Goal: Transaction & Acquisition: Purchase product/service

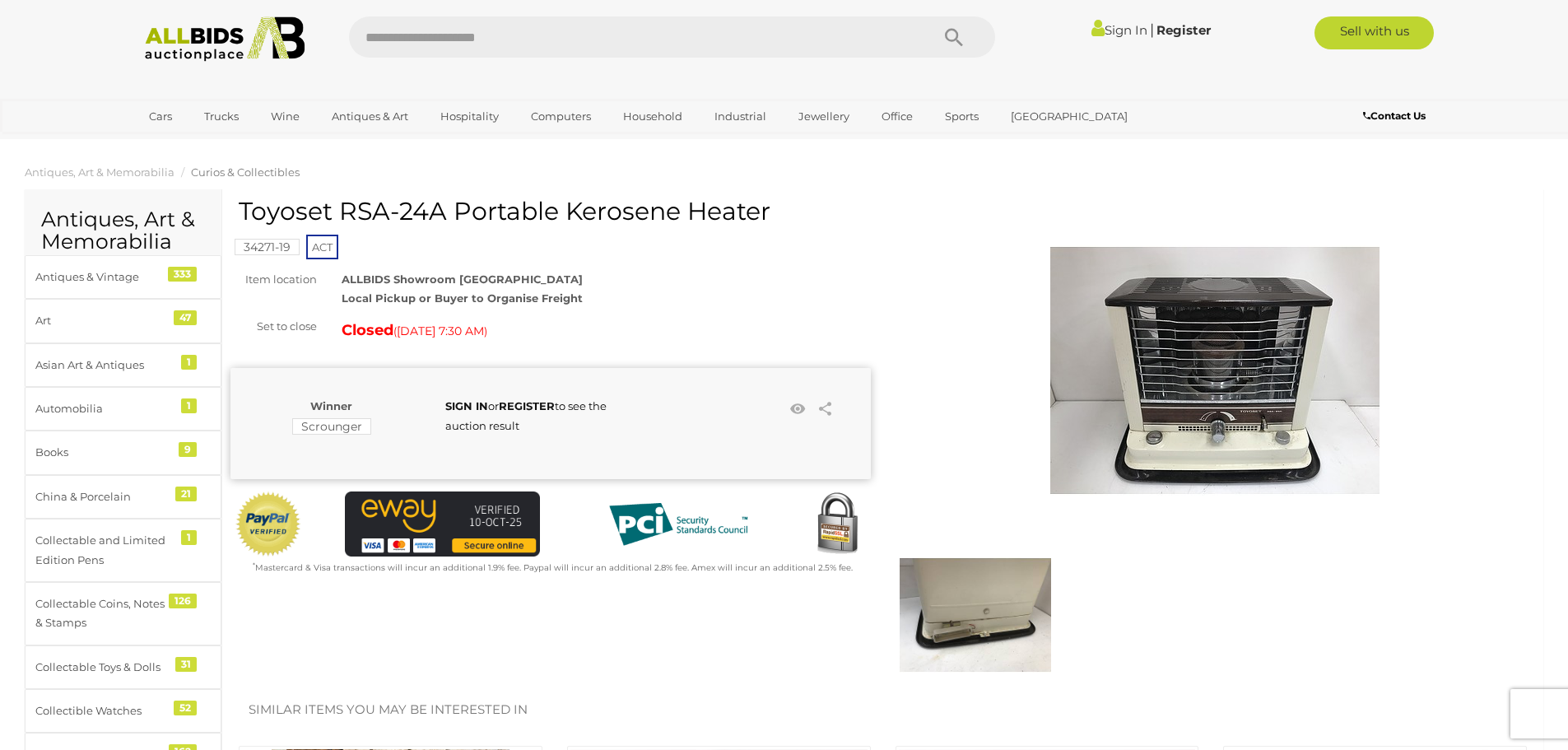
click at [1242, 445] on img at bounding box center [1215, 371] width 329 height 329
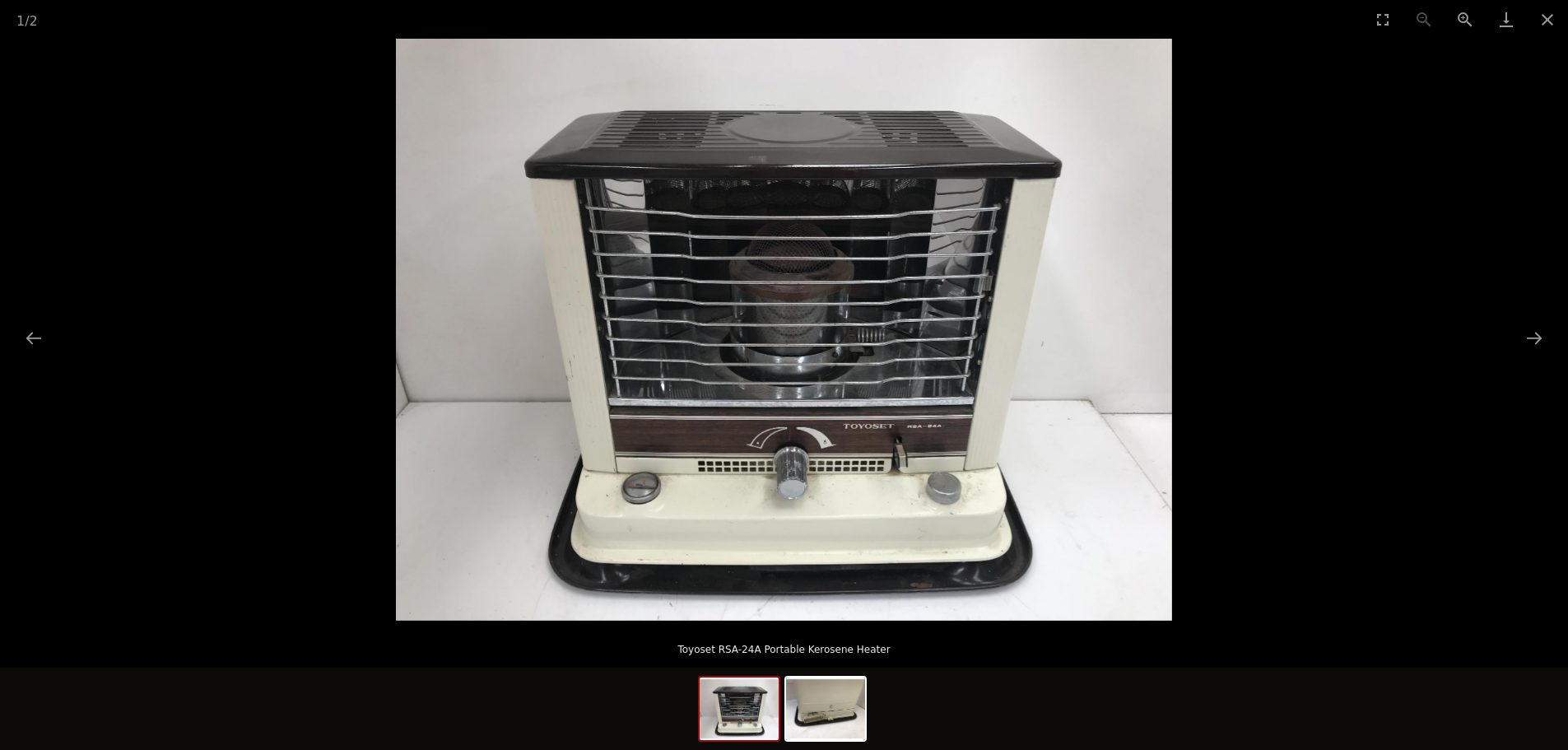
click at [974, 420] on img at bounding box center [784, 329] width 776 height 582
click at [1540, 328] on button "Next slide" at bounding box center [1534, 338] width 35 height 32
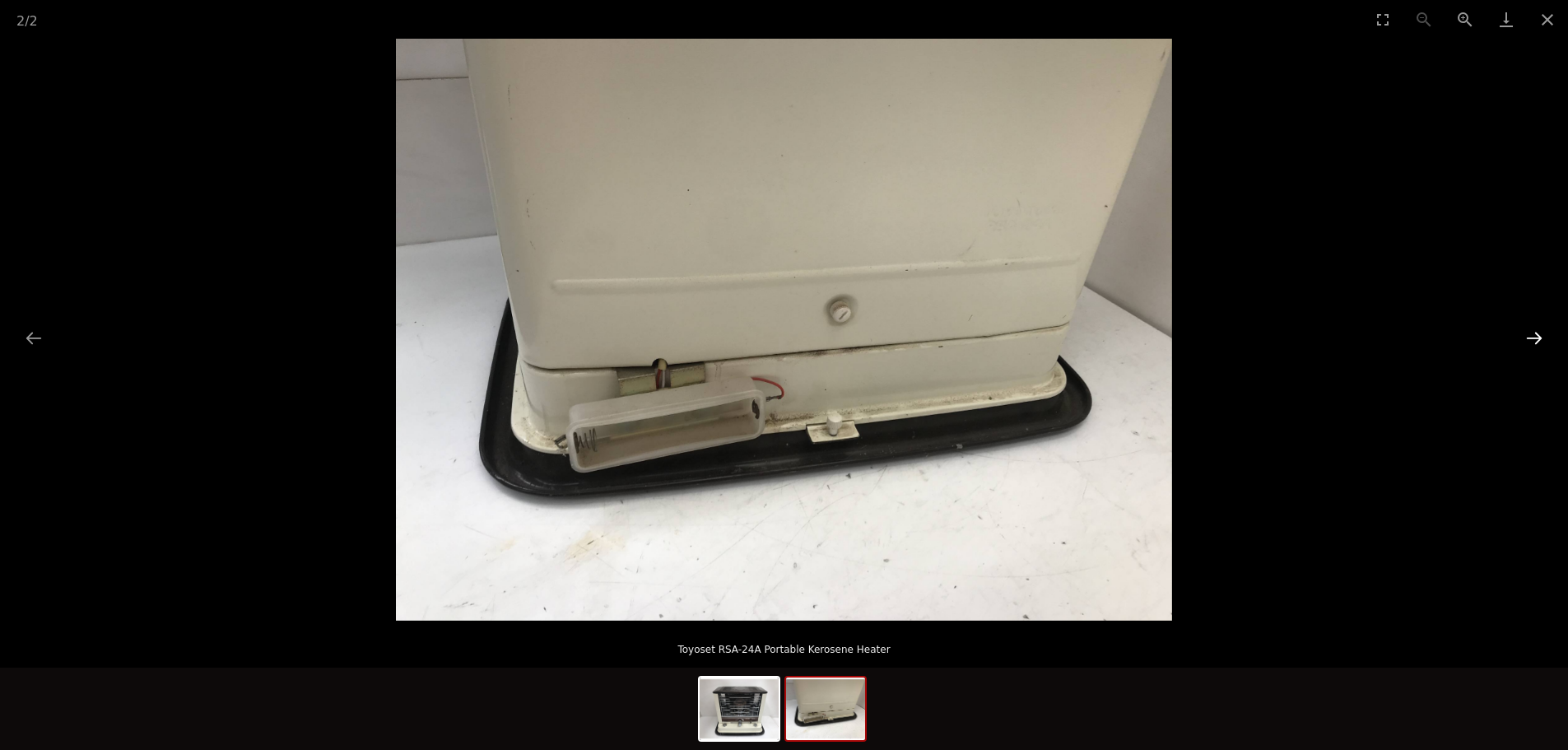
click at [1541, 330] on button "Next slide" at bounding box center [1534, 338] width 35 height 32
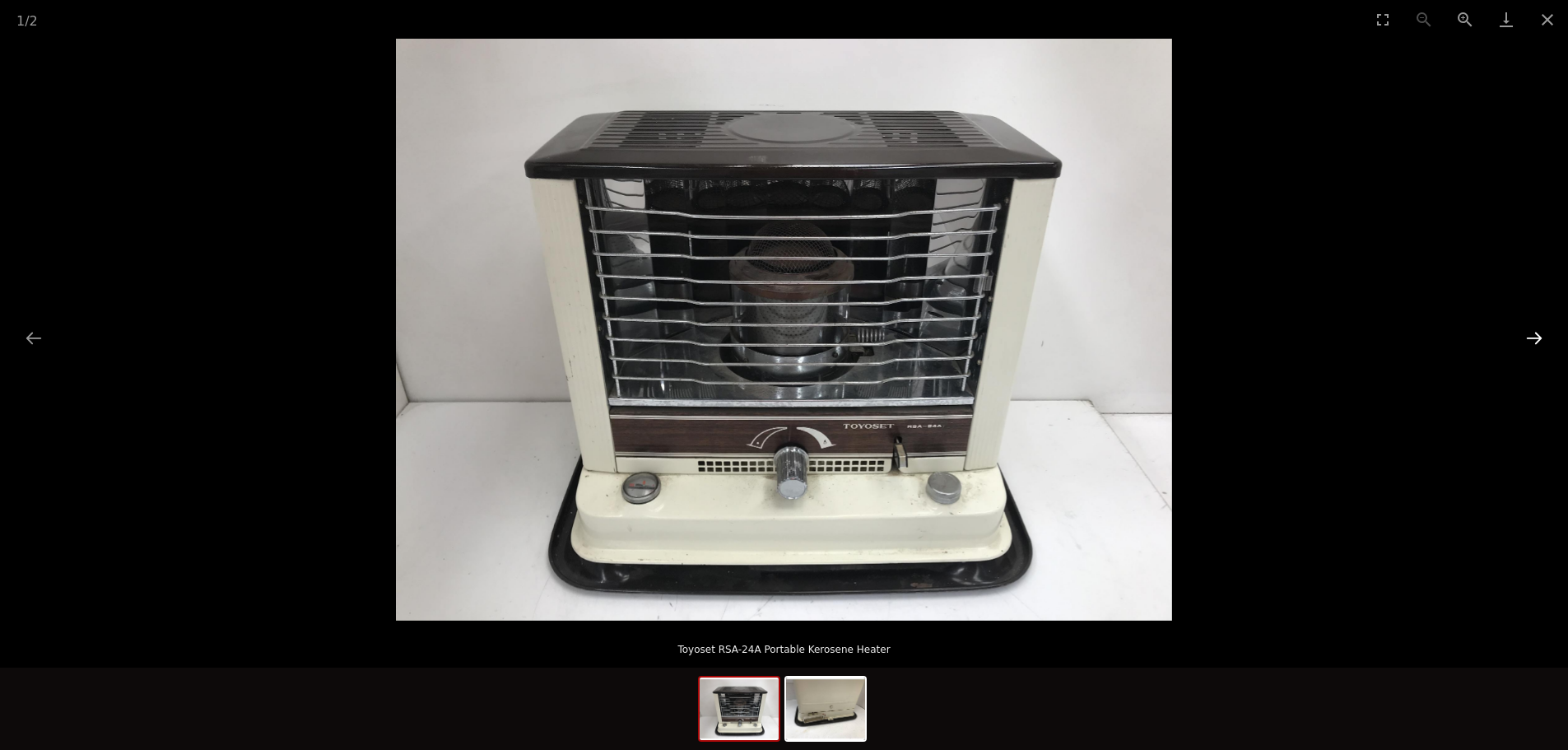
click at [1541, 330] on button "Next slide" at bounding box center [1534, 338] width 35 height 32
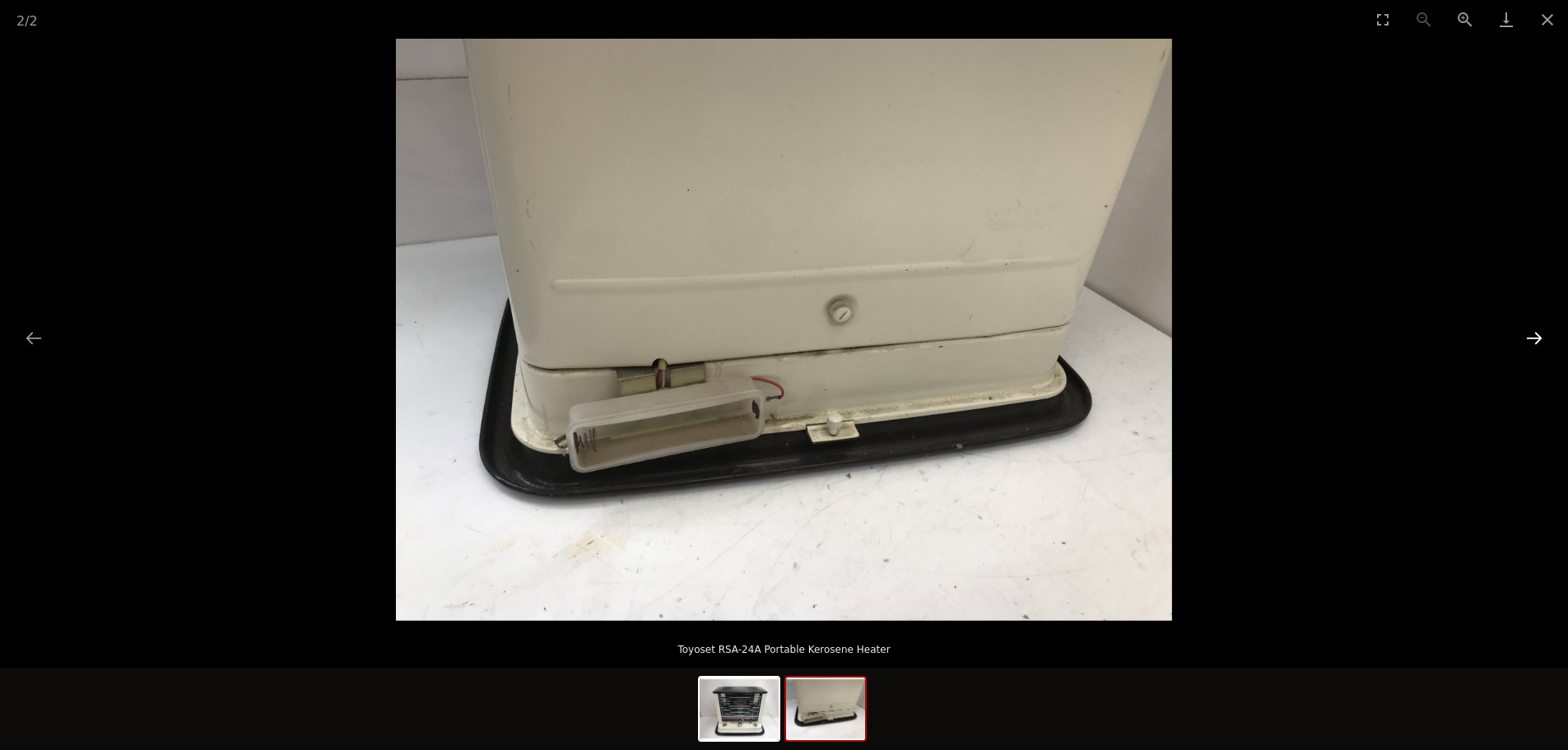
click at [1541, 330] on button "Next slide" at bounding box center [1534, 338] width 35 height 32
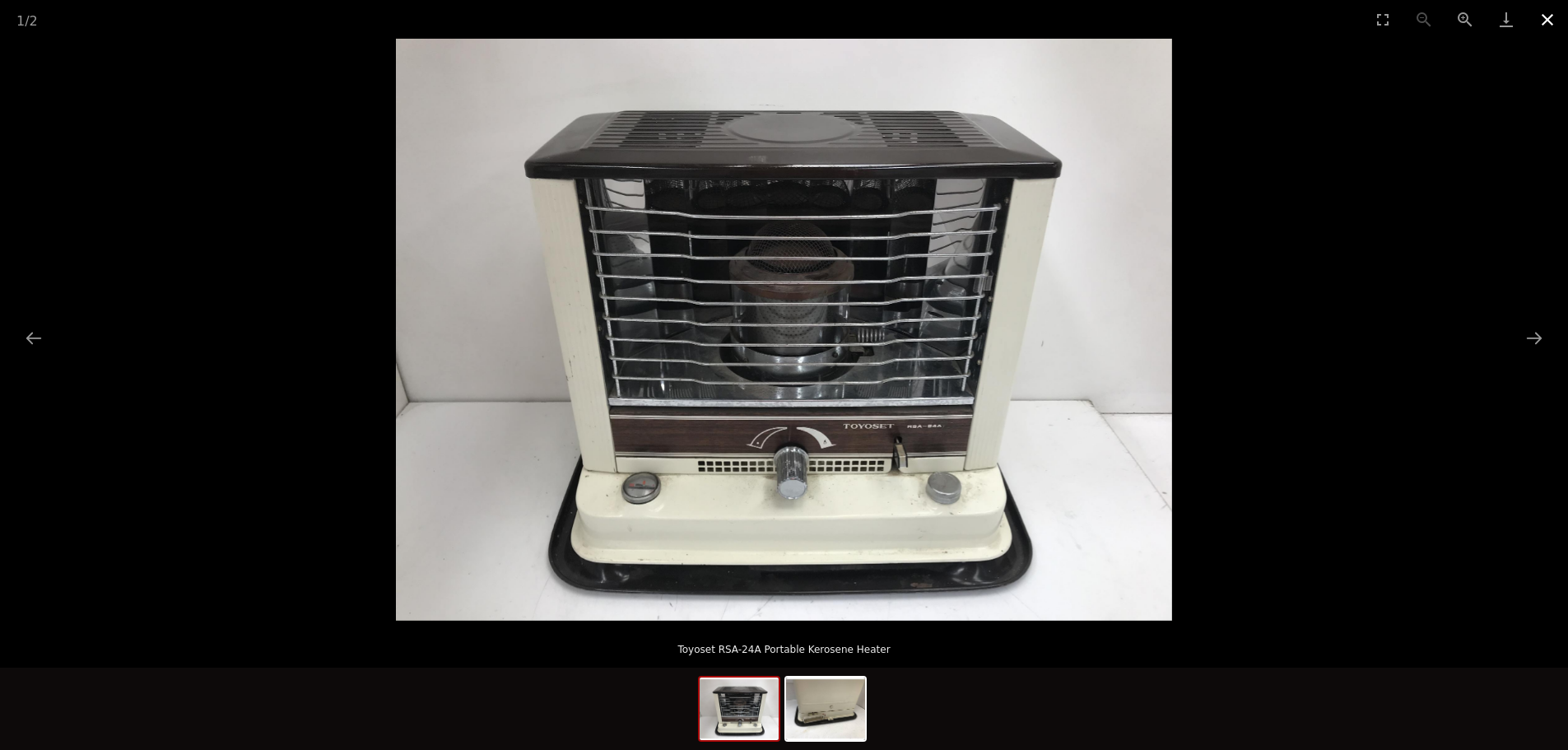
click at [1546, 7] on button "Close gallery" at bounding box center [1547, 19] width 41 height 39
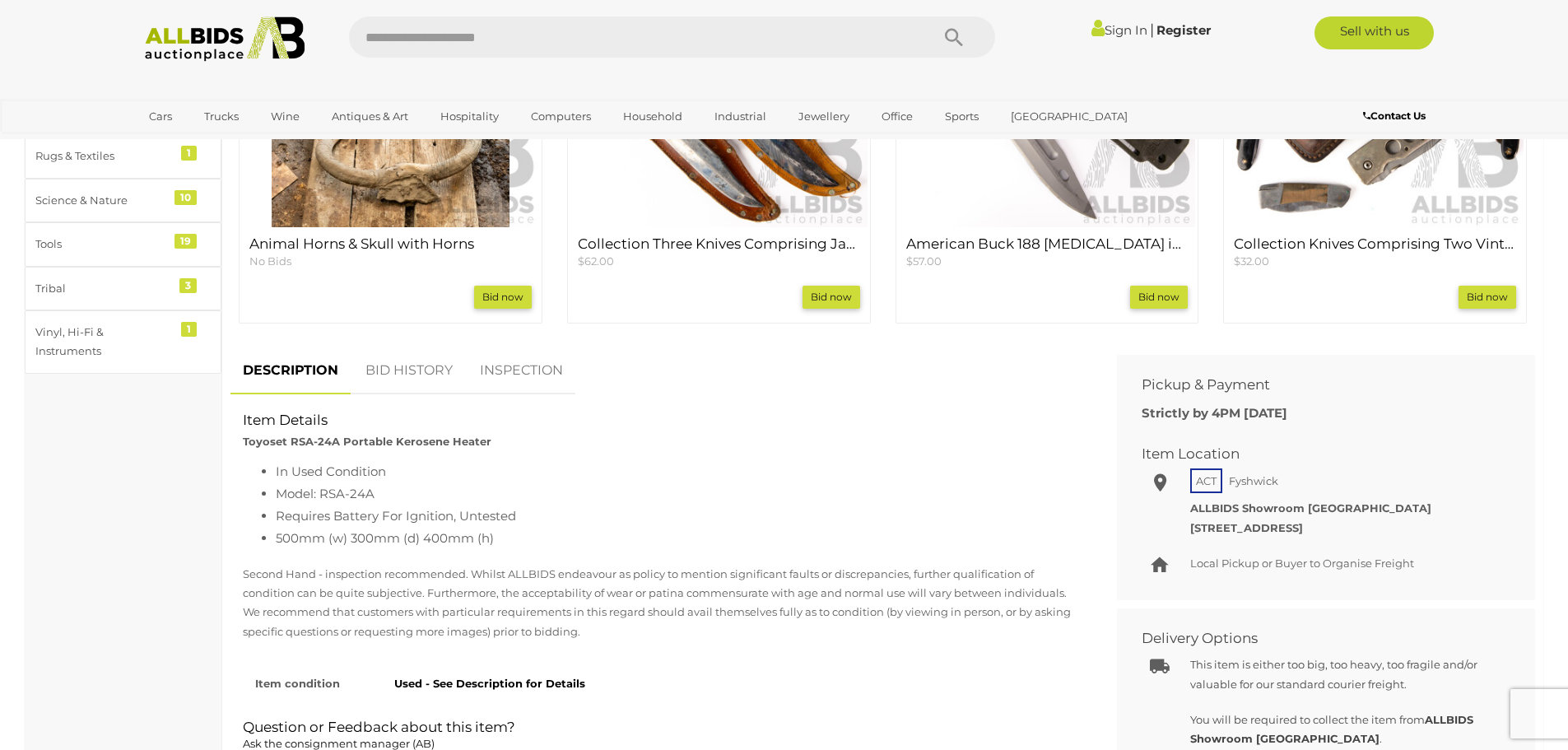
scroll to position [741, 0]
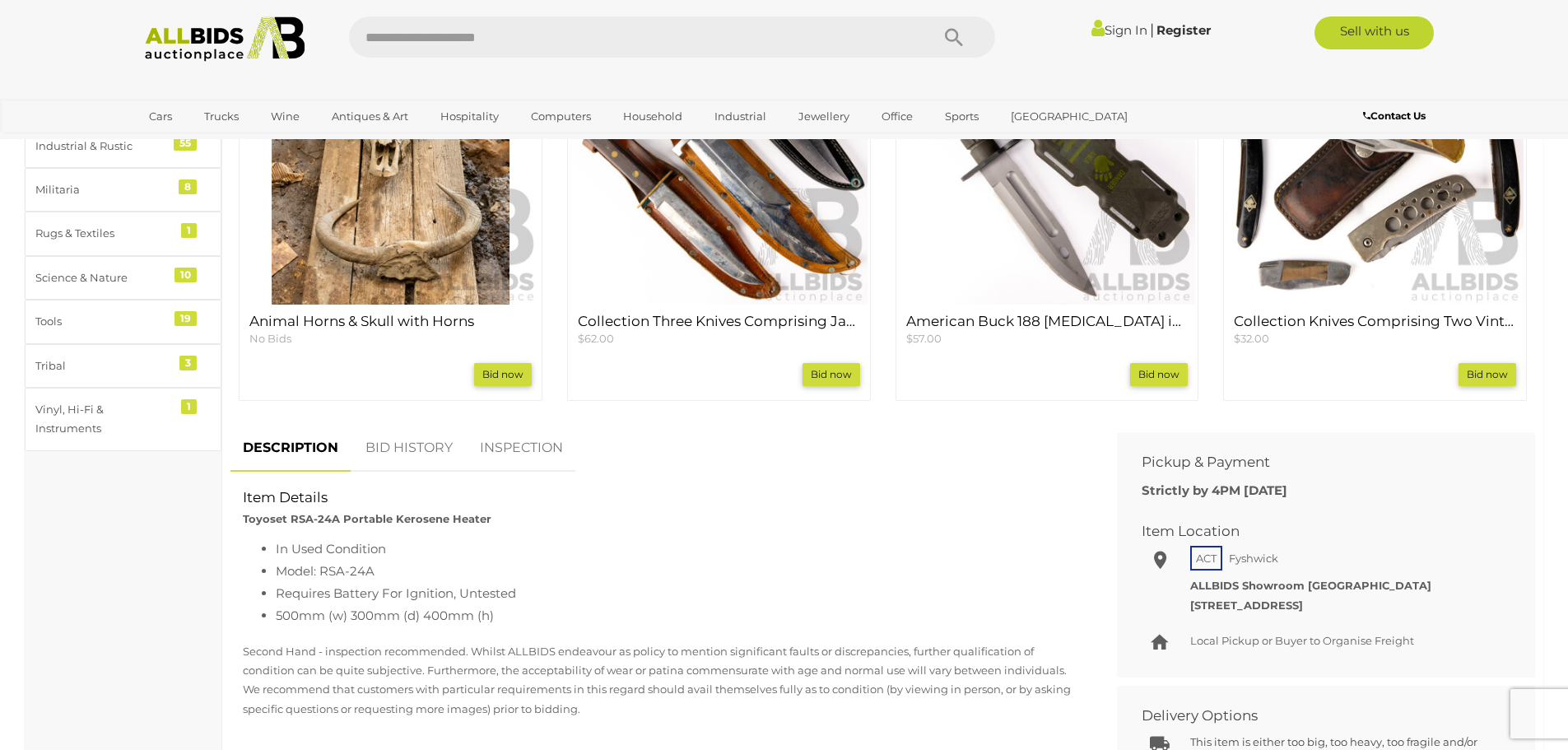
click at [391, 448] on link "BID HISTORY" at bounding box center [409, 448] width 112 height 49
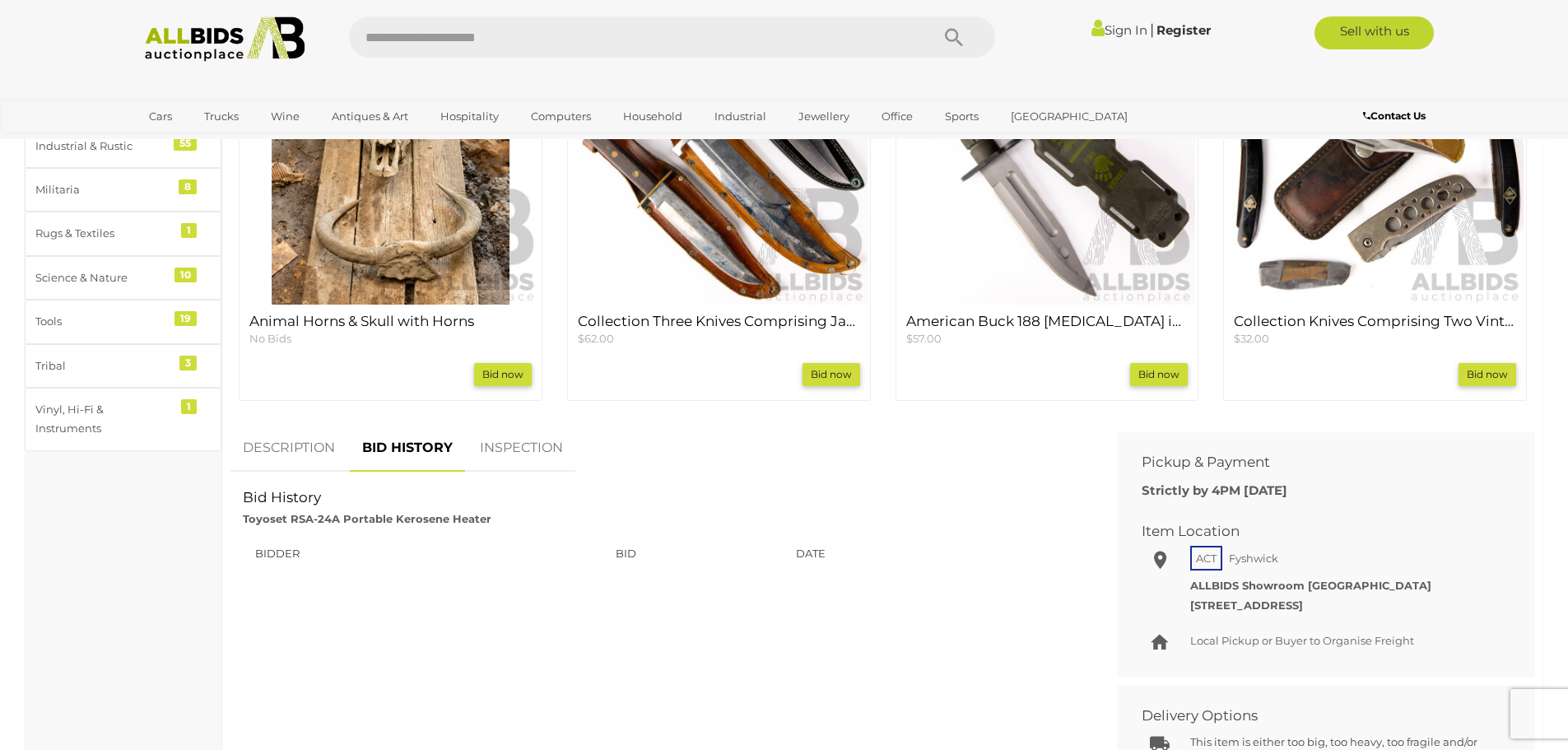
click at [523, 438] on link "INSPECTION" at bounding box center [521, 448] width 108 height 49
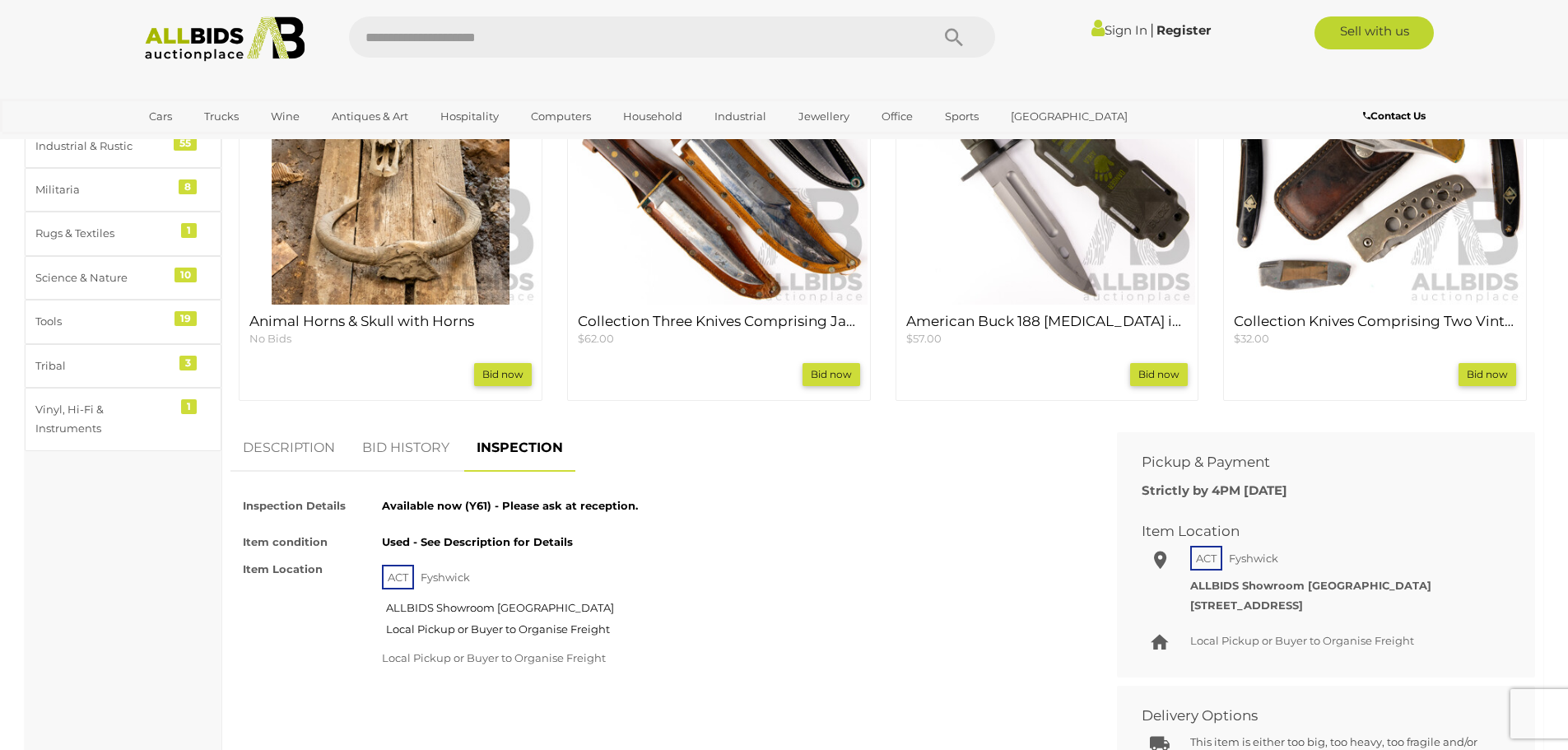
click at [305, 447] on link "DESCRIPTION" at bounding box center [289, 448] width 117 height 49
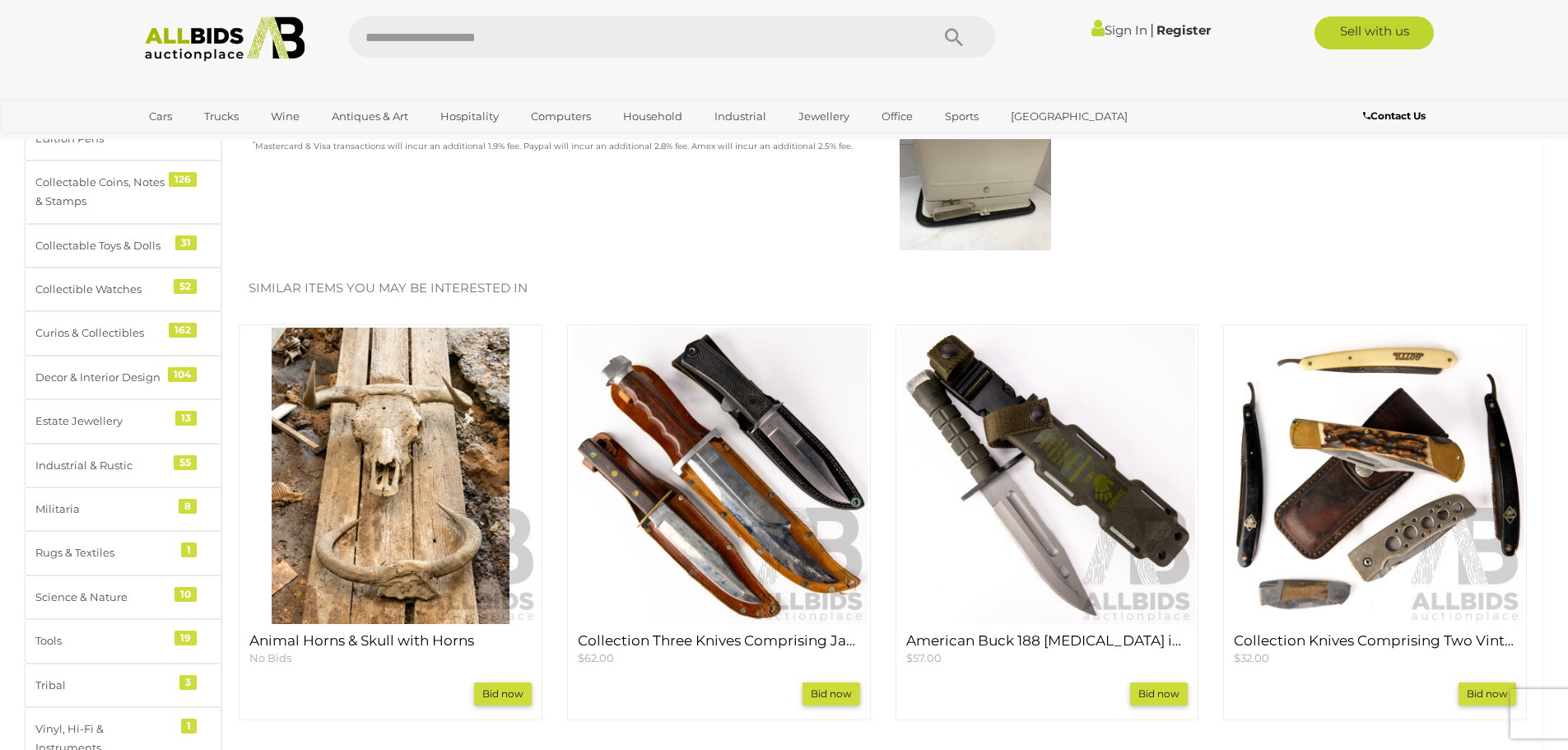
scroll to position [411, 0]
